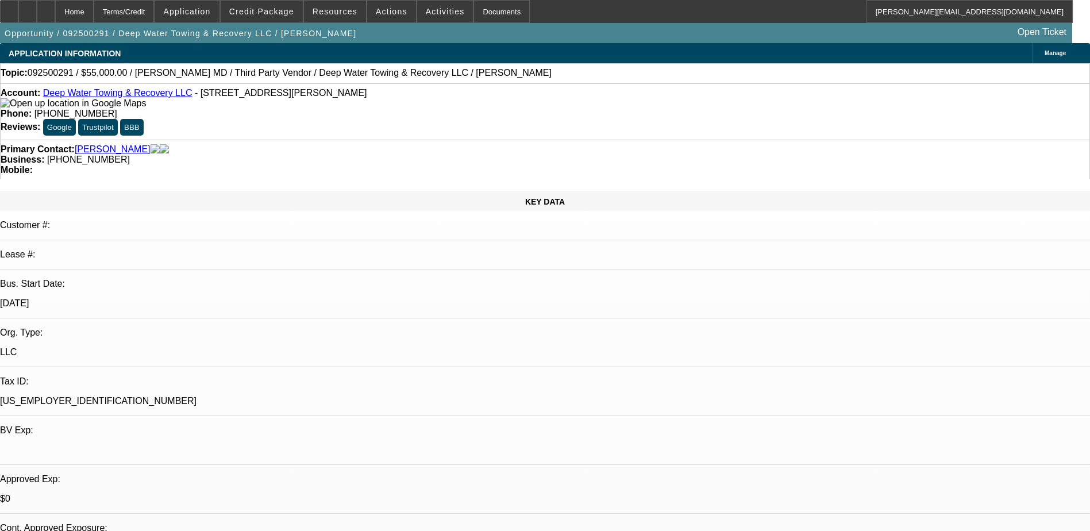
select select "0"
select select "6"
select select "0"
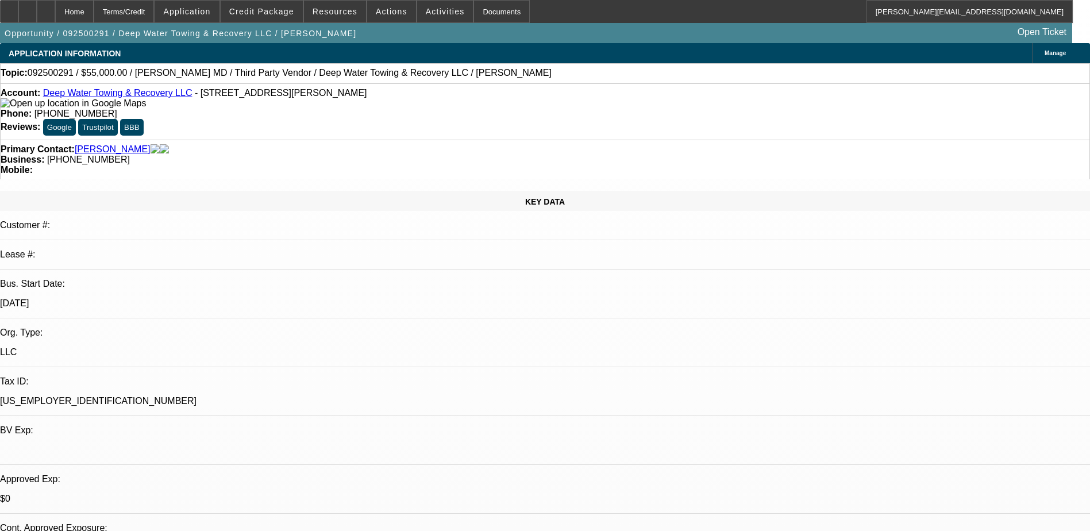
select select "0"
select select "6"
select select "0"
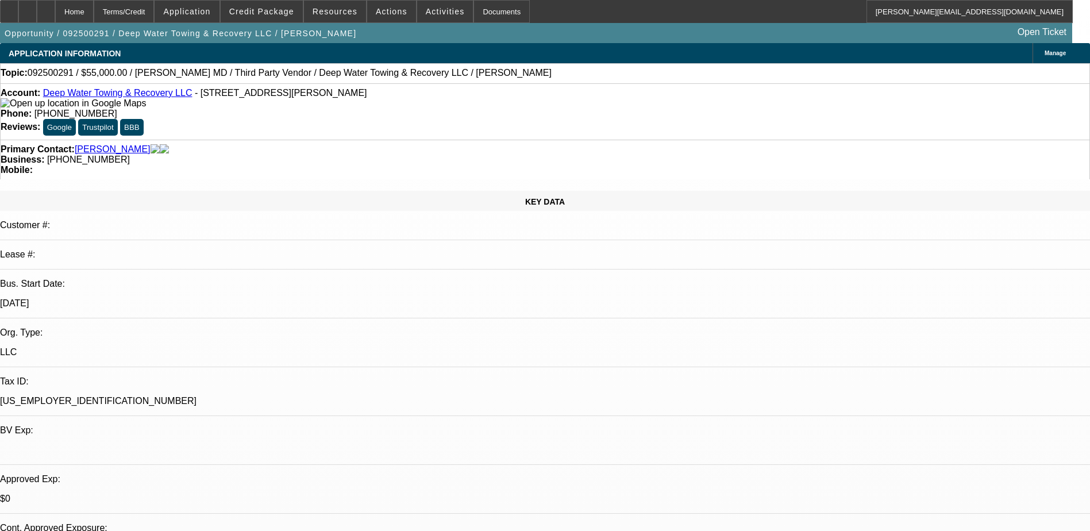
select select "0"
select select "6"
select select "0"
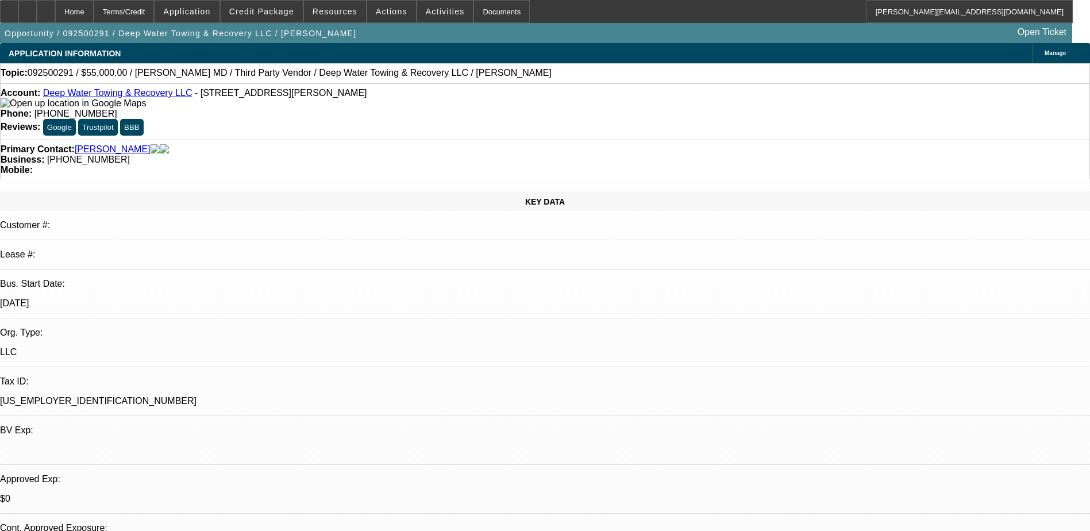
select select "6"
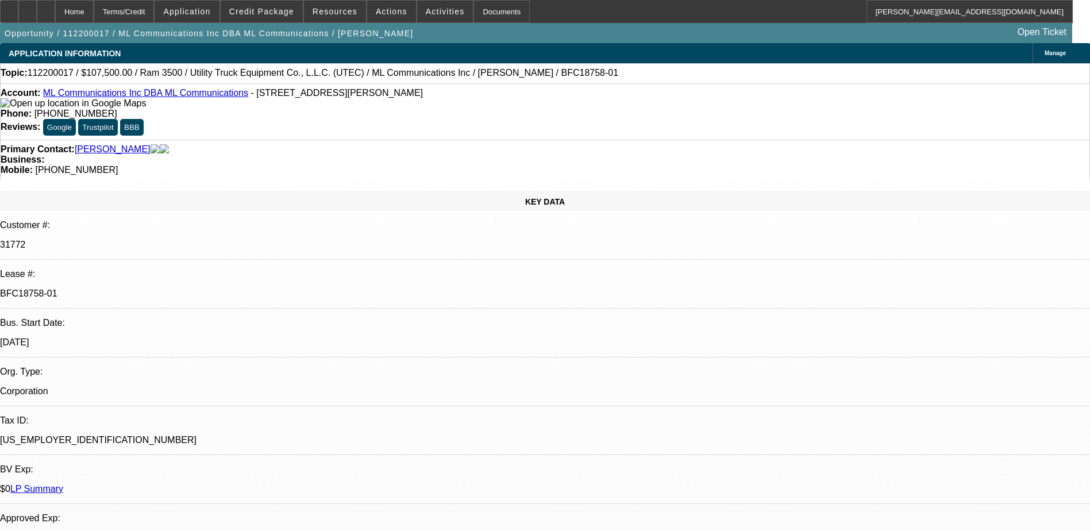
select select "0"
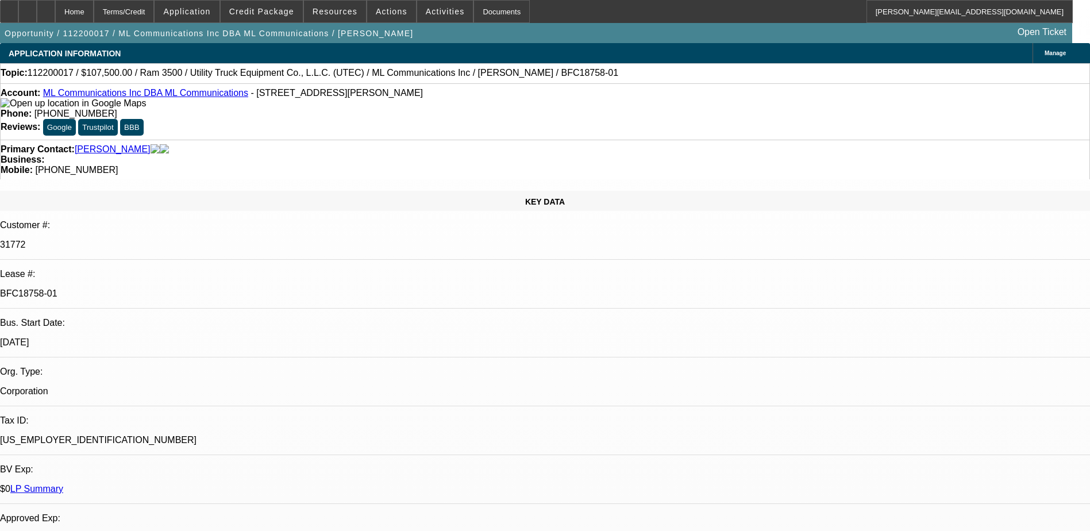
select select "0"
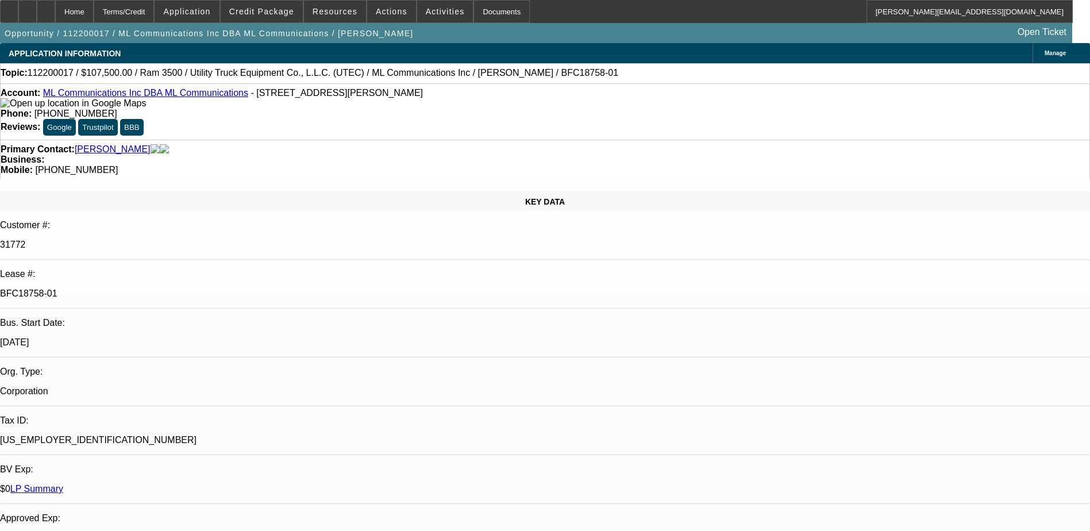
select select "0"
select select "1"
select select "6"
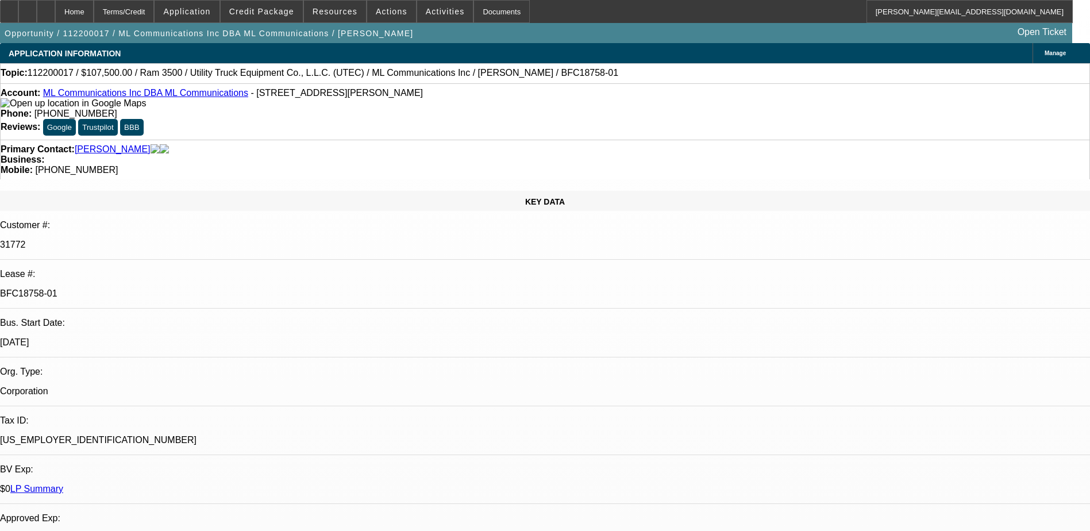
select select "1"
select select "6"
select select "1"
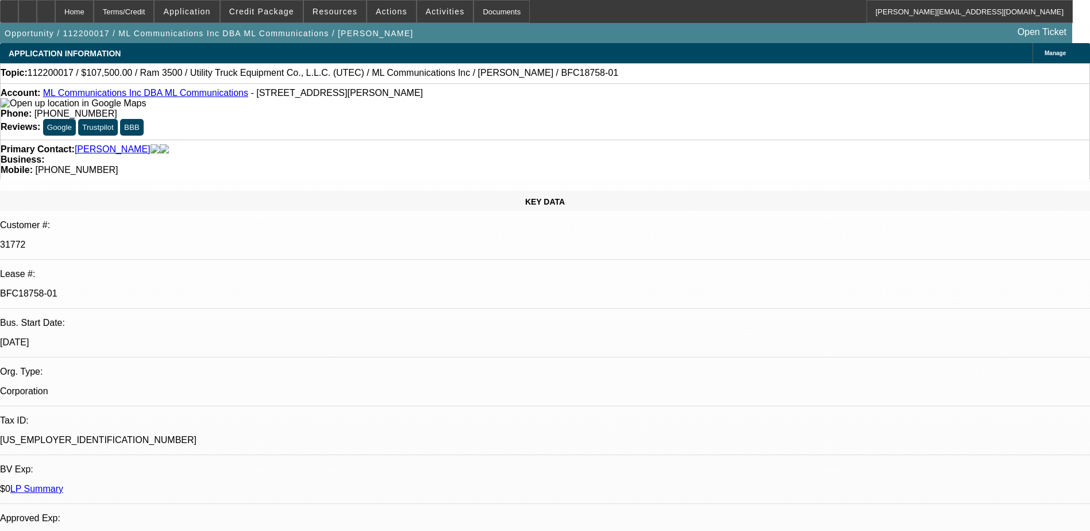
select select "6"
select select "1"
select select "3"
select select "6"
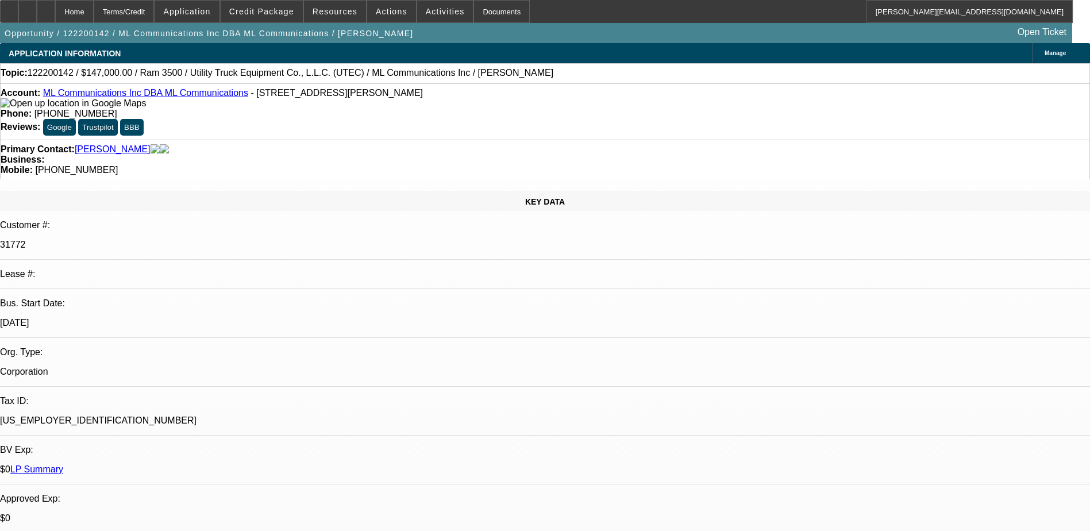
select select "0"
select select "2"
select select "0"
select select "0.15"
select select "0"
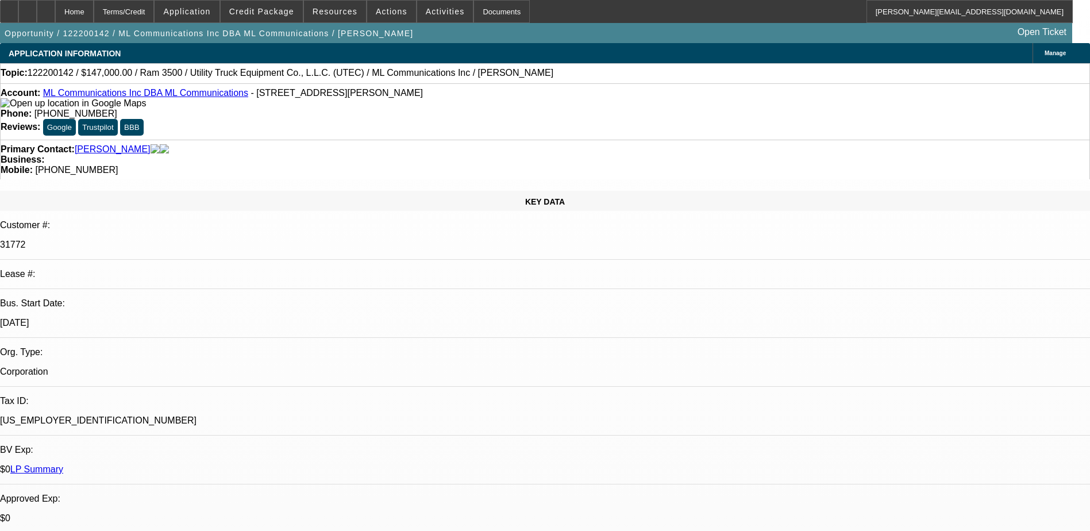
select select "0"
select select "0.1"
select select "0"
select select "0.2"
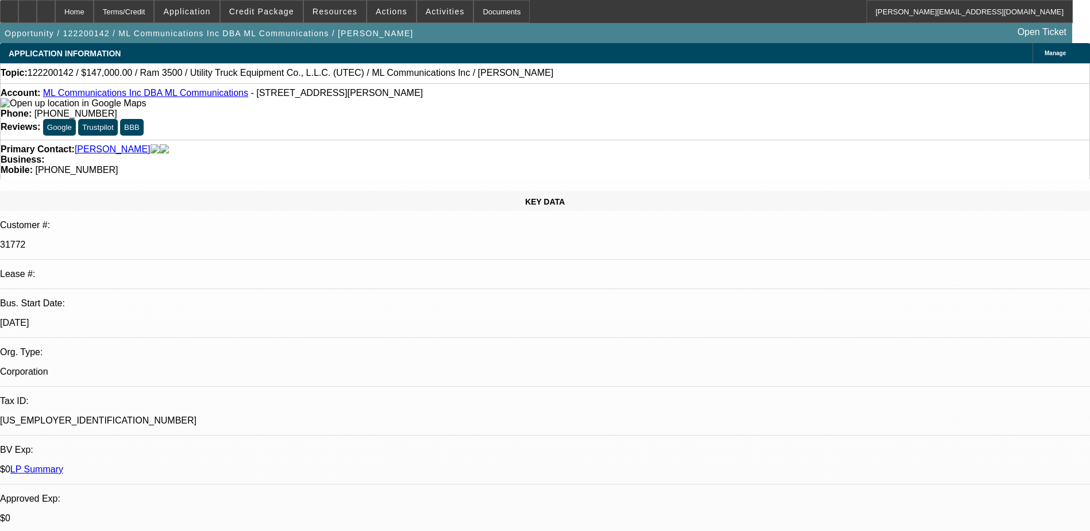
select select "2"
select select "0"
select select "1"
select select "2"
select select "6"
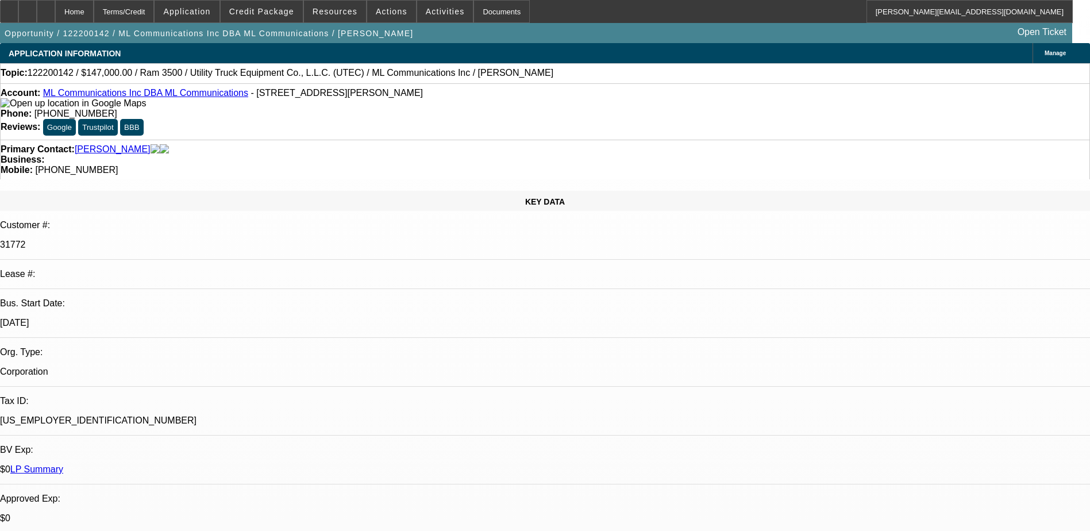
select select "1"
select select "6"
select select "1"
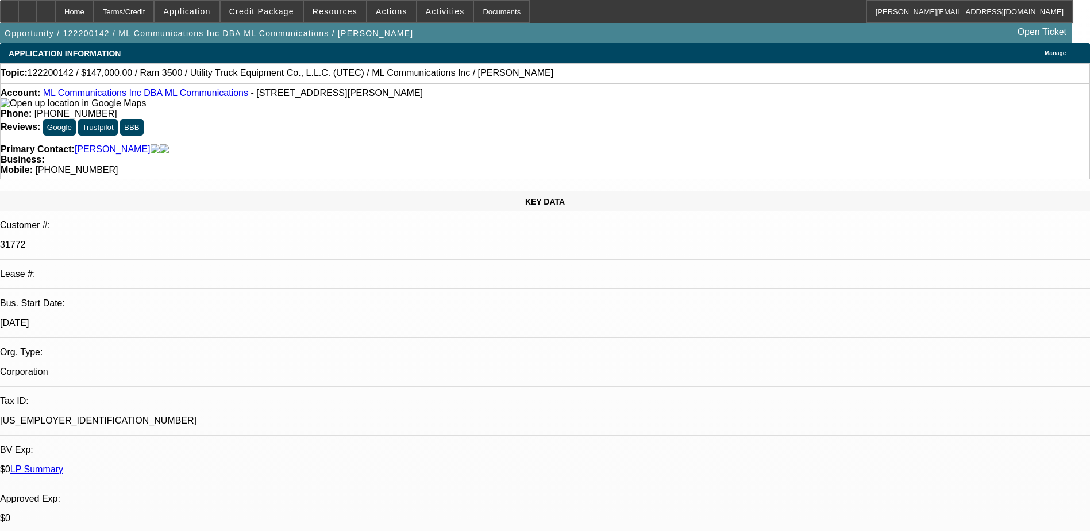
select select "6"
select select "1"
select select "2"
select select "6"
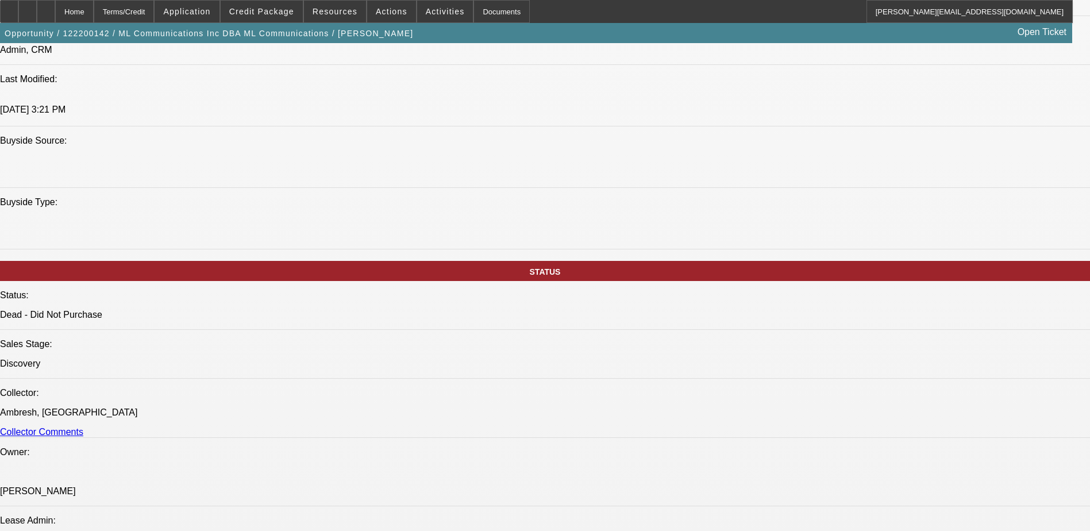
scroll to position [1035, 0]
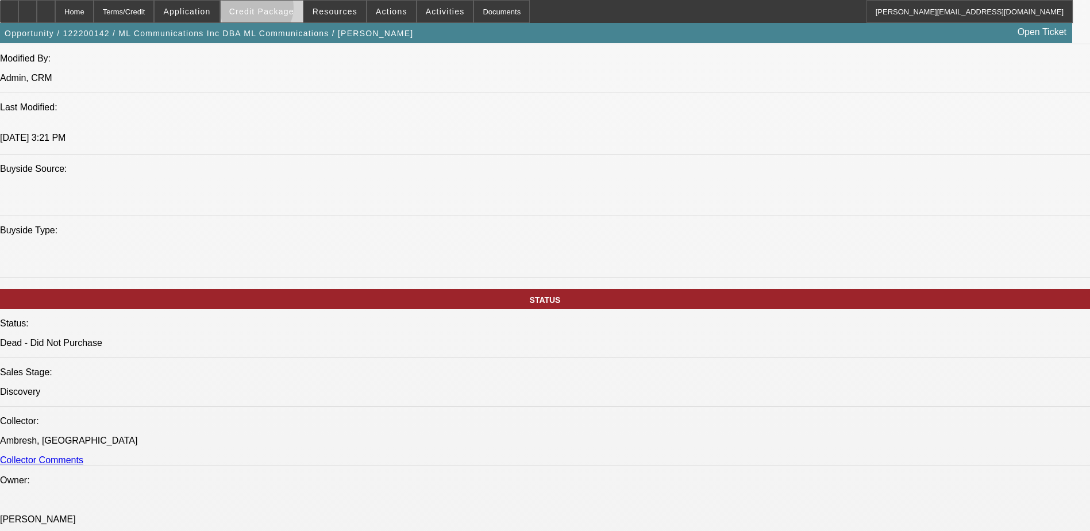
click at [275, 10] on span "Credit Package" at bounding box center [261, 11] width 65 height 9
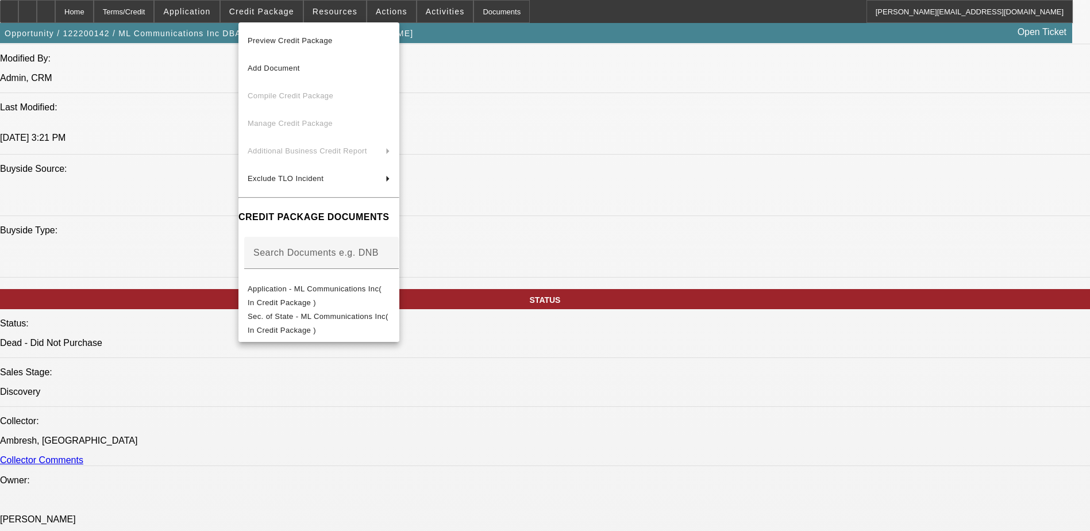
click at [290, 39] on span "Preview Credit Package" at bounding box center [290, 40] width 85 height 9
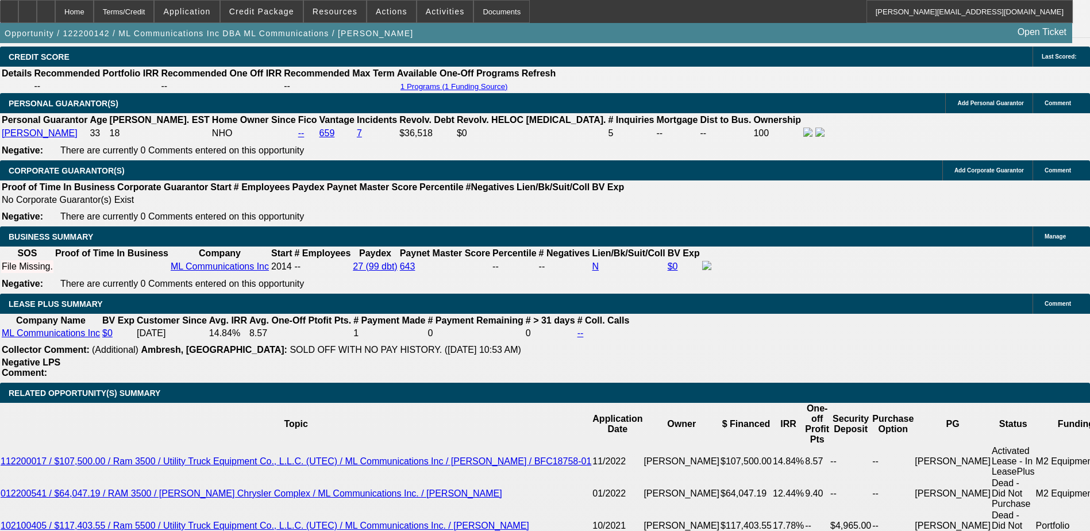
scroll to position [1570, 0]
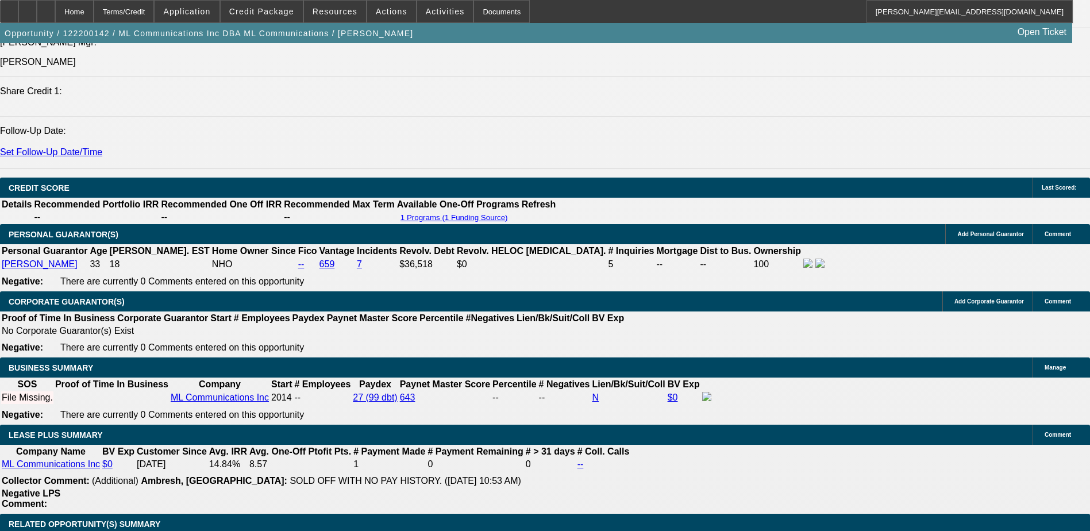
select select "0.2"
select select "0"
select select "6"
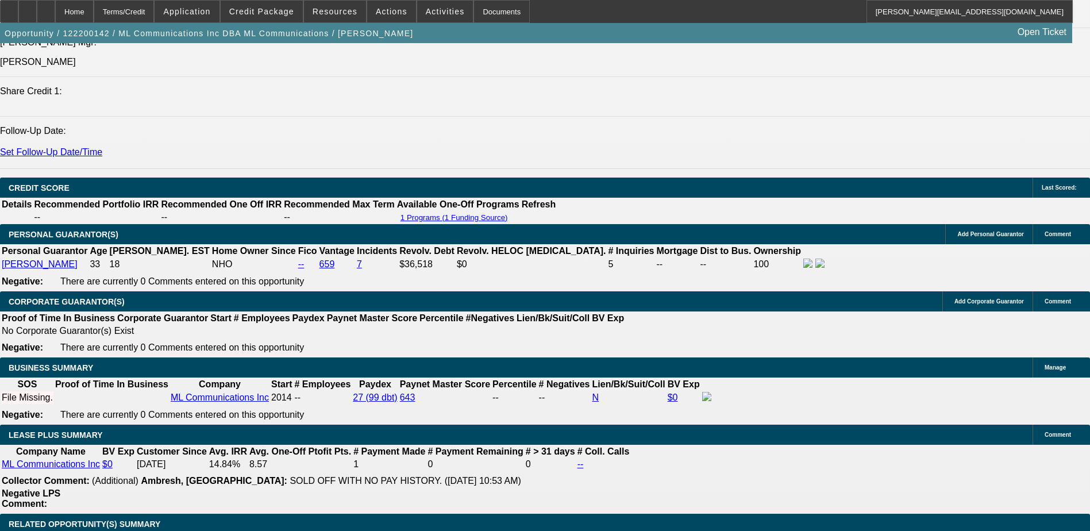
select select "0"
select select "6"
select select "0"
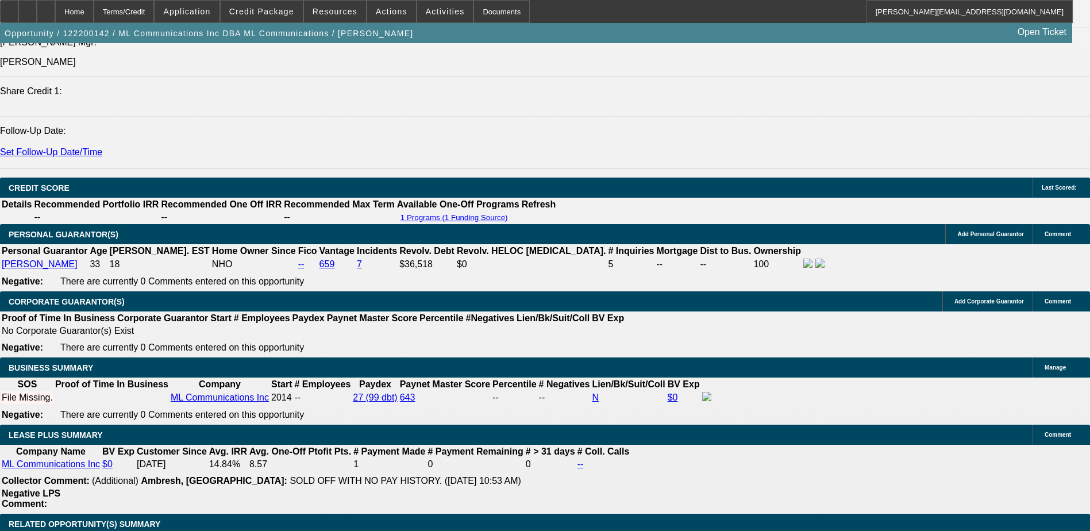
select select "0"
select select "6"
select select "0"
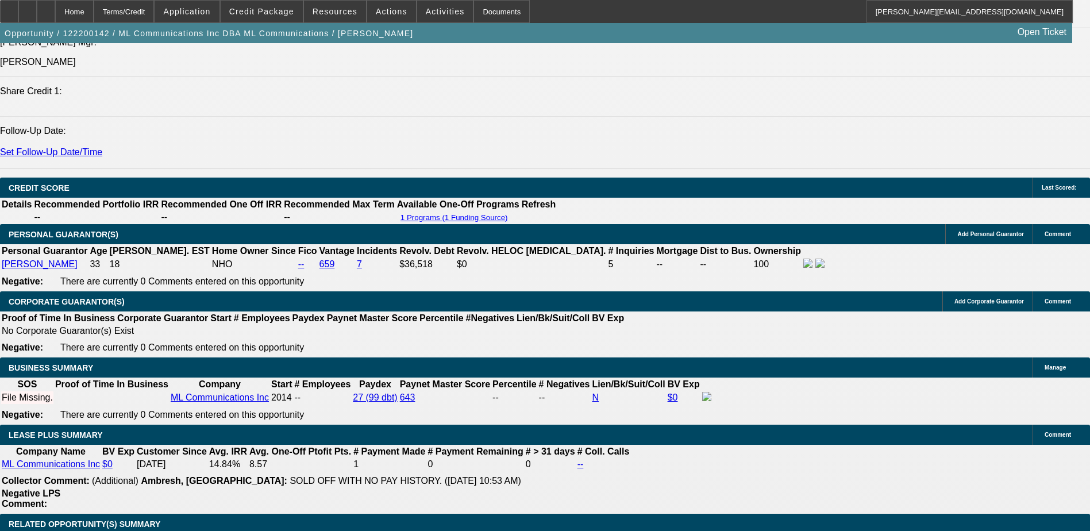
select select "0"
select select "6"
select select "0"
select select "2"
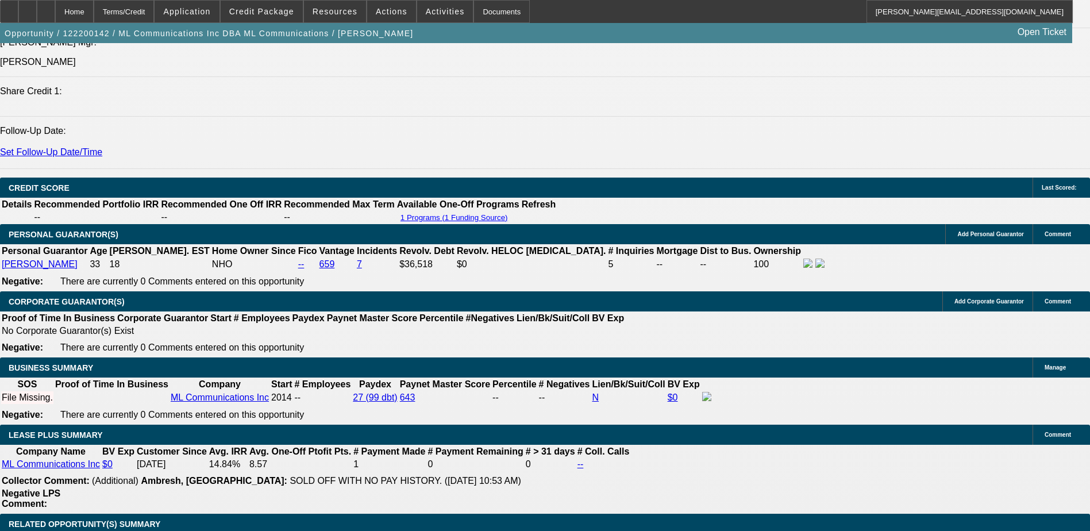
select select "2"
select select "0"
select select "6"
select select "0.15"
select select "0"
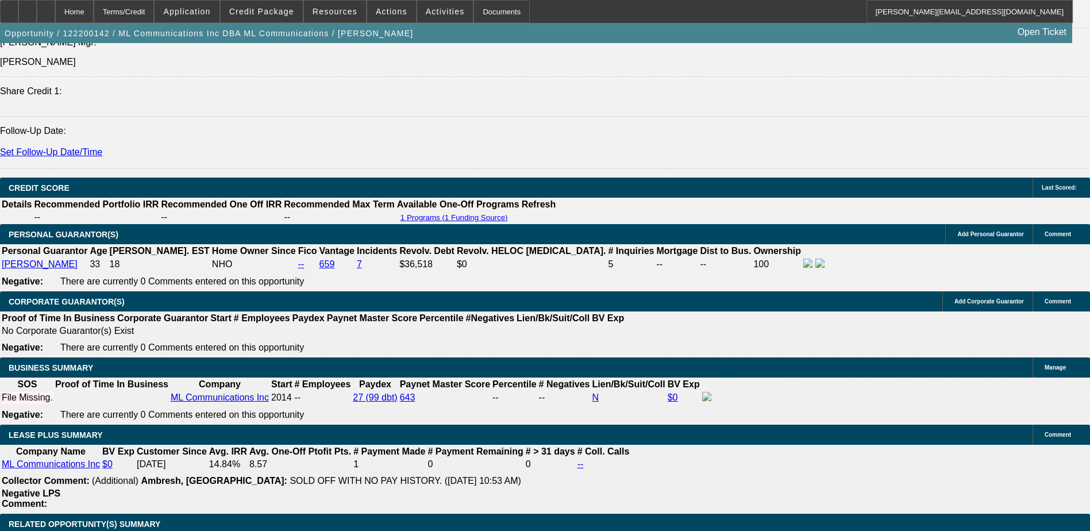
select select "0"
select select "6"
select select "0.1"
select select "0"
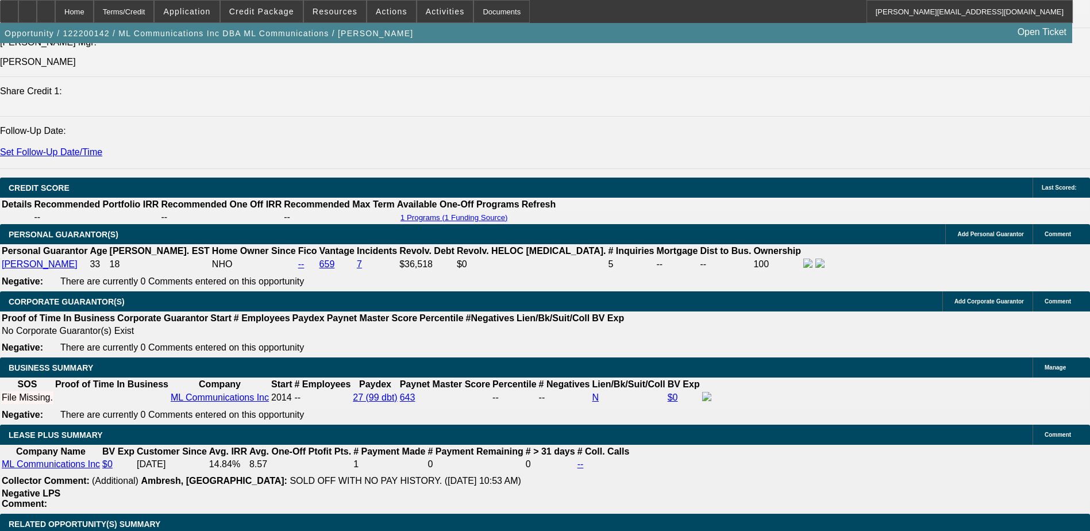
select select "6"
select select "0.2"
select select "2"
select select "0"
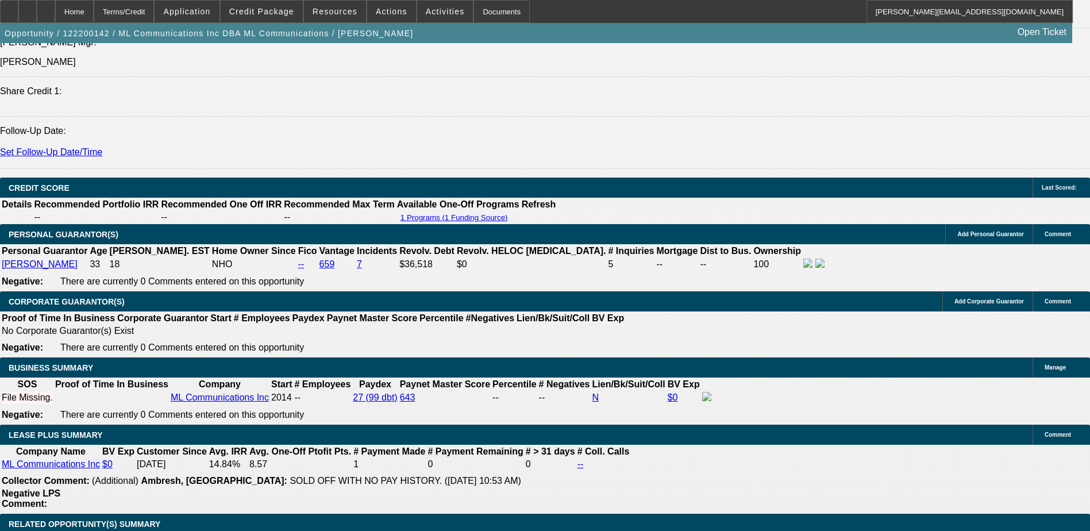
select select "6"
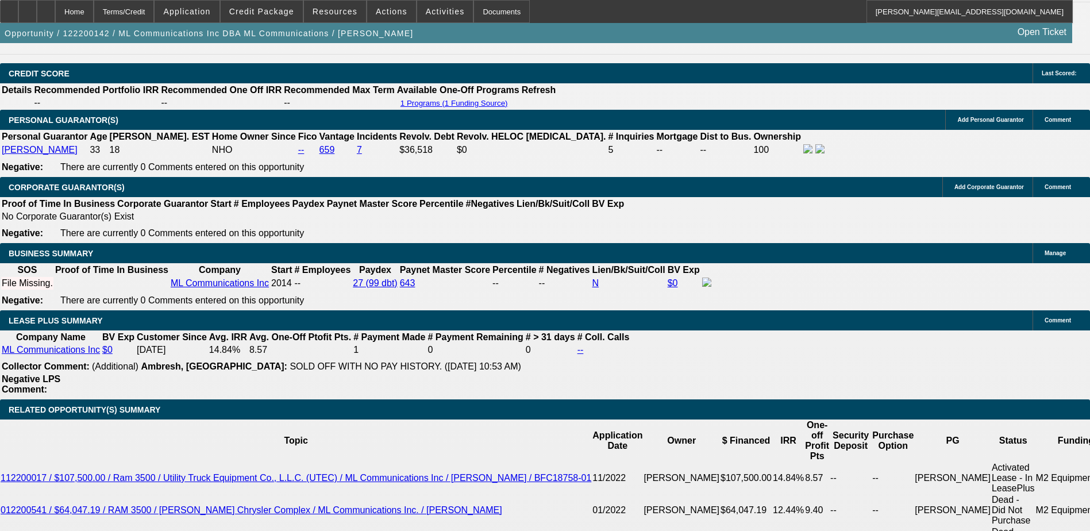
scroll to position [1685, 0]
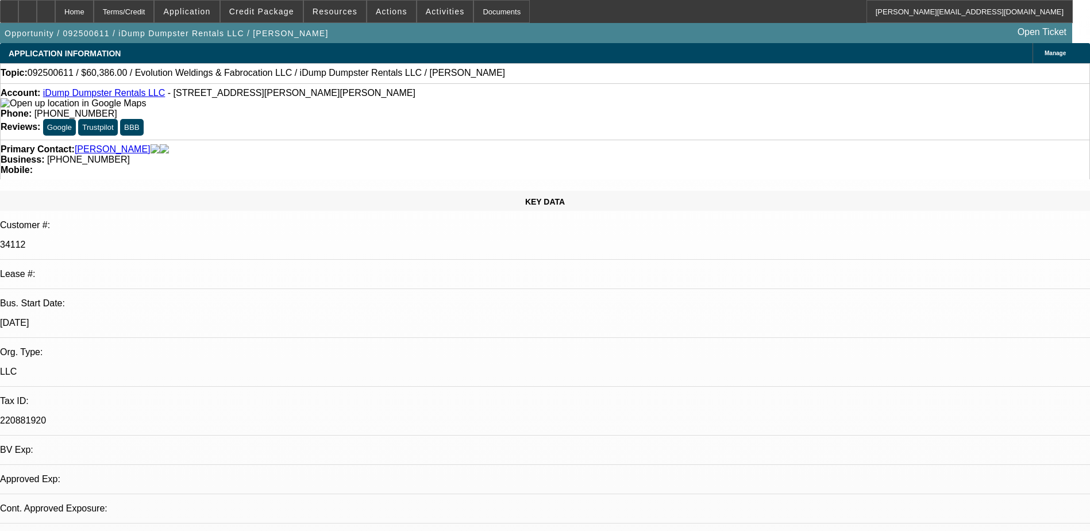
select select "0"
select select "2"
select select "0.1"
select select "4"
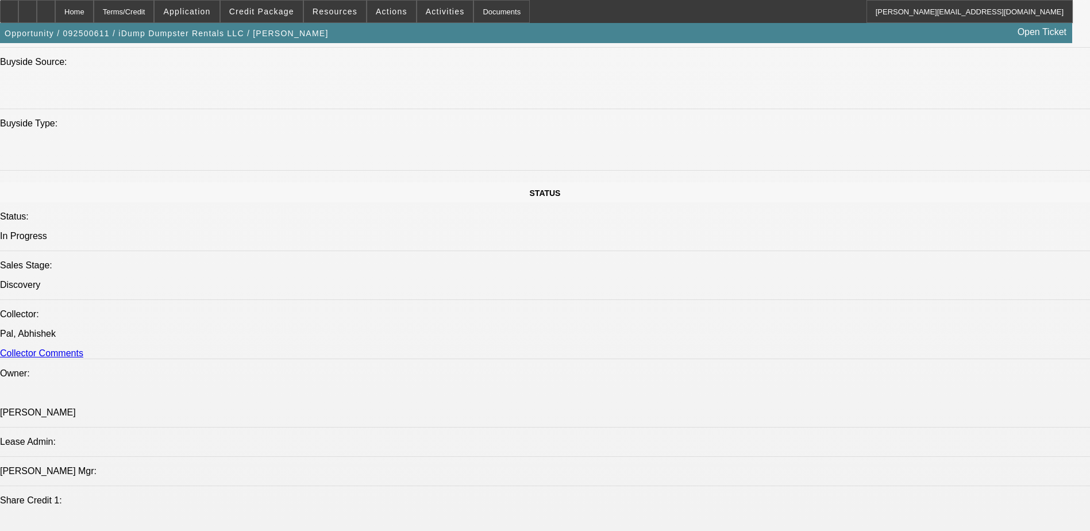
scroll to position [977, 0]
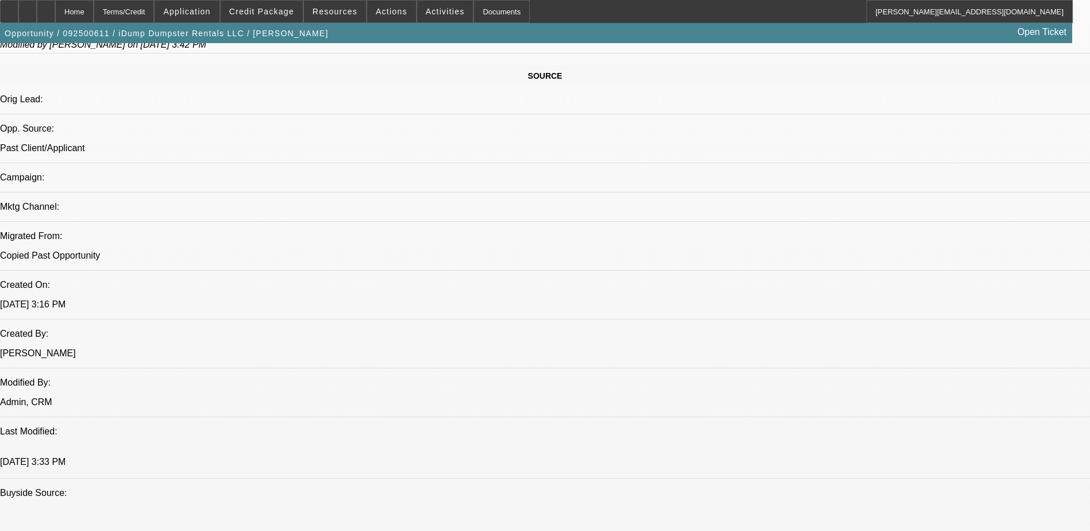
scroll to position [632, 0]
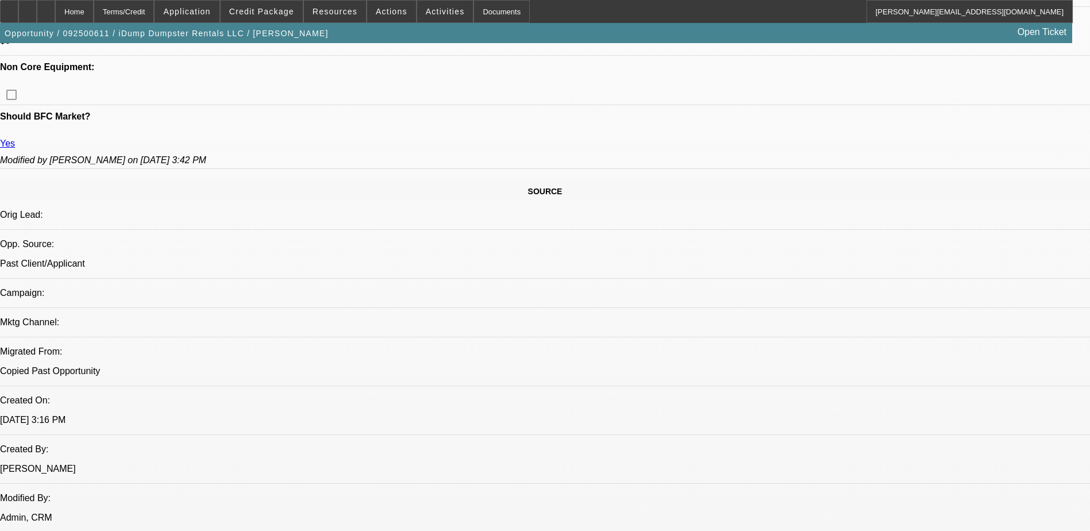
scroll to position [575, 0]
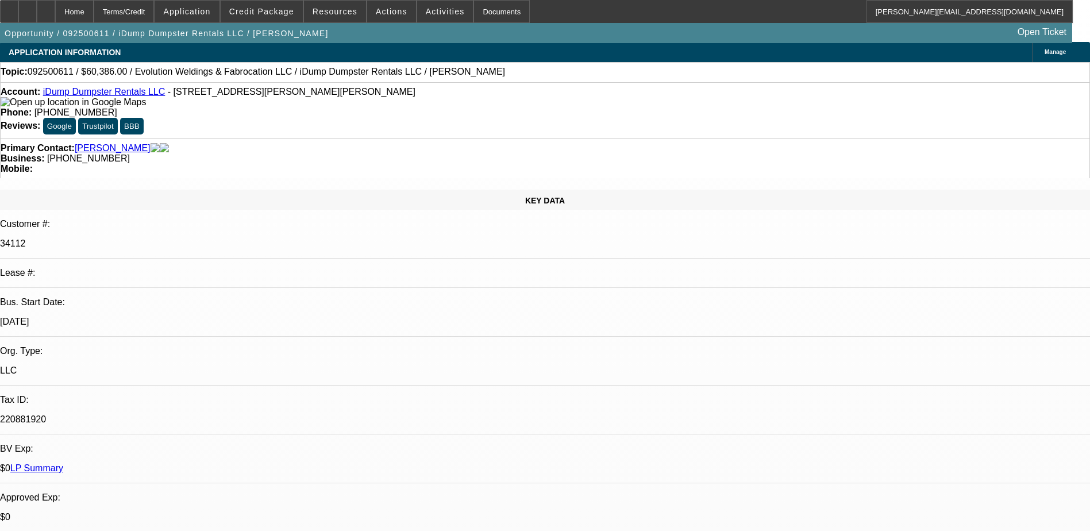
scroll to position [0, 0]
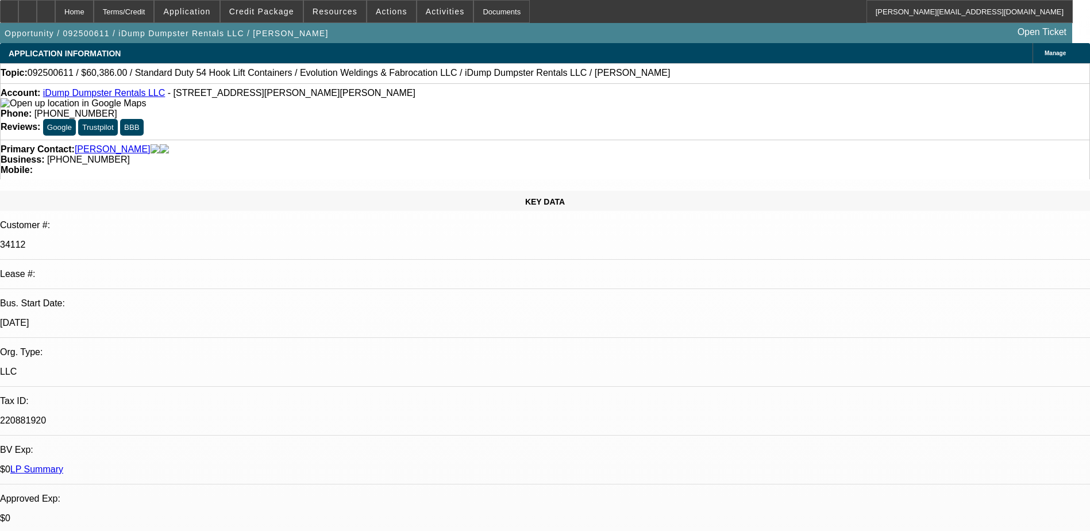
select select "0"
select select "6"
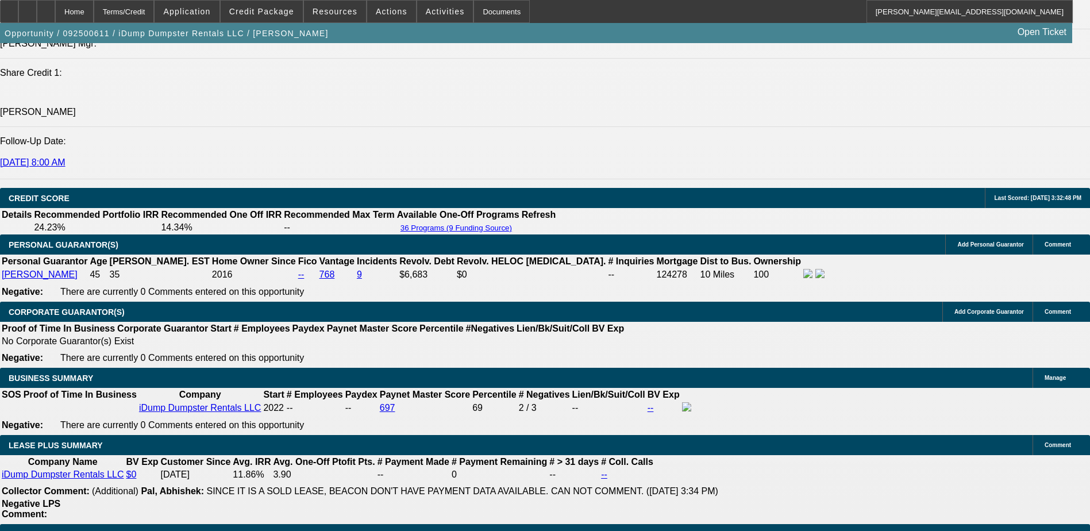
scroll to position [1552, 0]
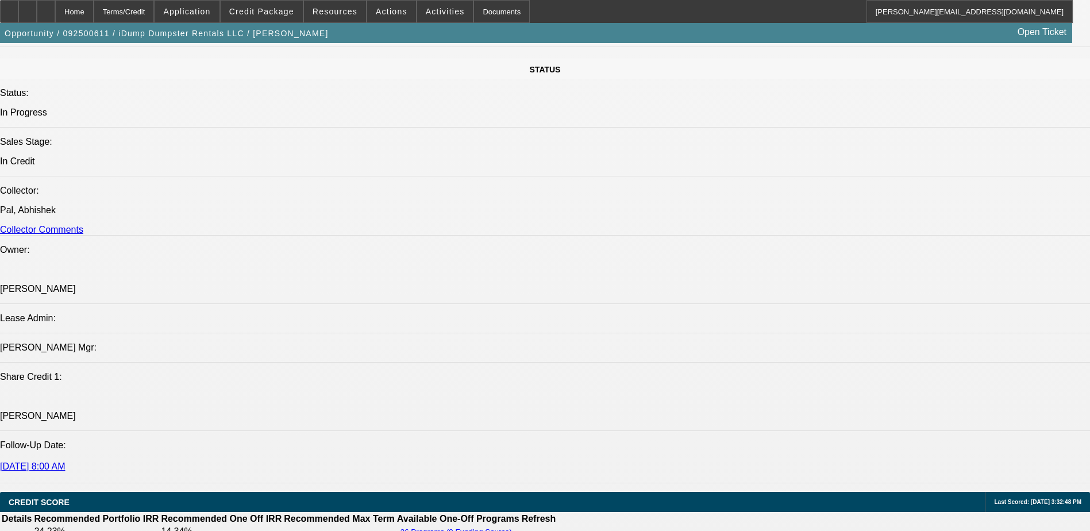
scroll to position [921, 0]
